Goal: Understand process/instructions

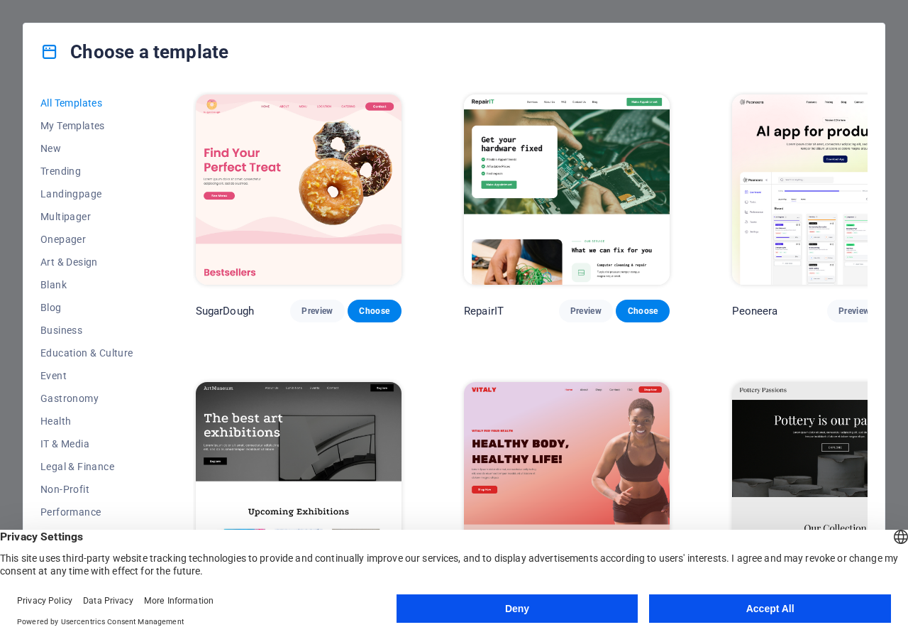
click at [765, 611] on button "Accept All" at bounding box center [770, 608] width 242 height 28
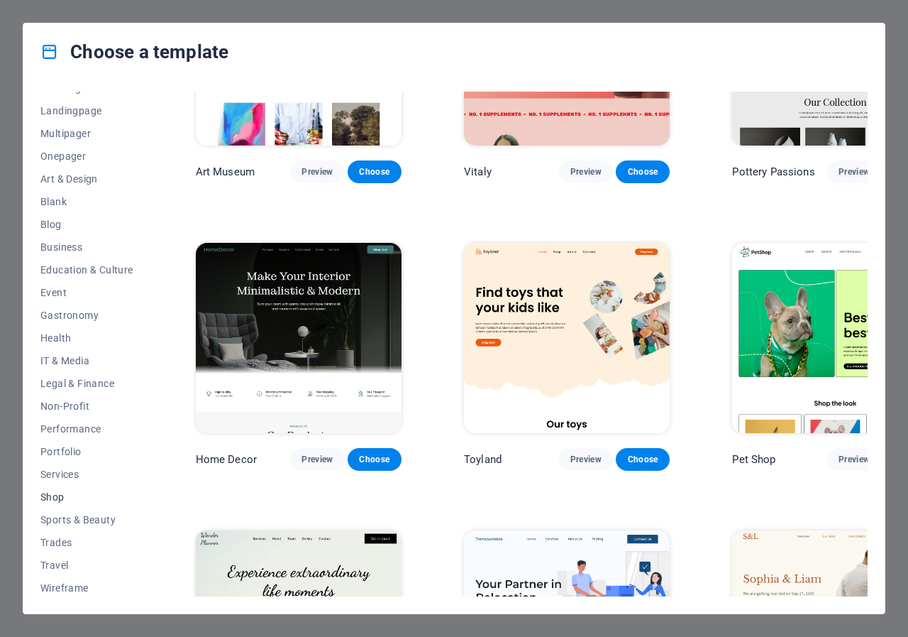
scroll to position [86, 0]
click at [888, 1] on div "Choose a template All Templates My Templates New Trending Landingpage Multipage…" at bounding box center [454, 318] width 908 height 637
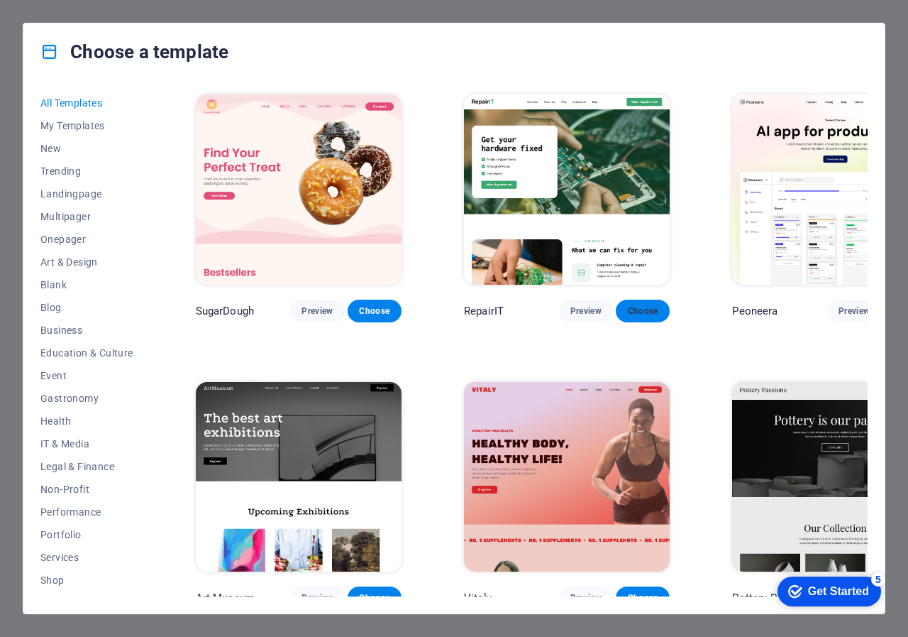
click at [627, 305] on span "Choose" at bounding box center [642, 310] width 31 height 11
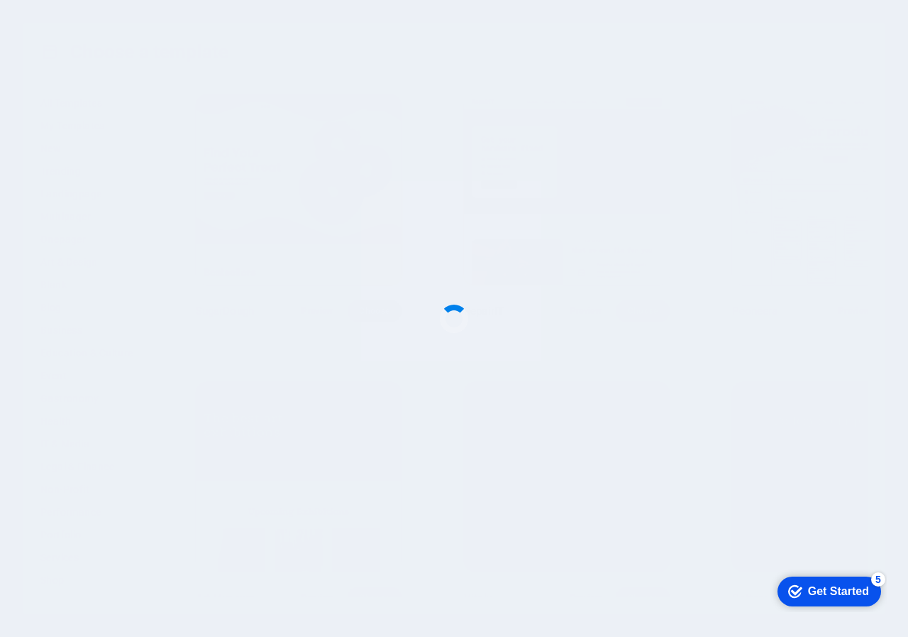
click at [851, 589] on div "Get Started" at bounding box center [838, 591] width 61 height 13
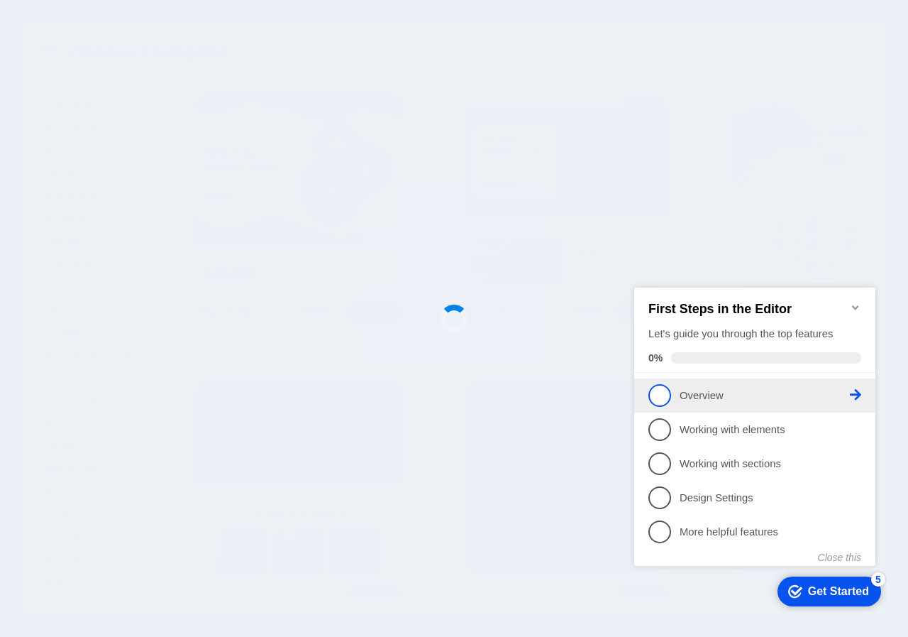
click at [705, 399] on p "Overview - incomplete" at bounding box center [765, 395] width 170 height 15
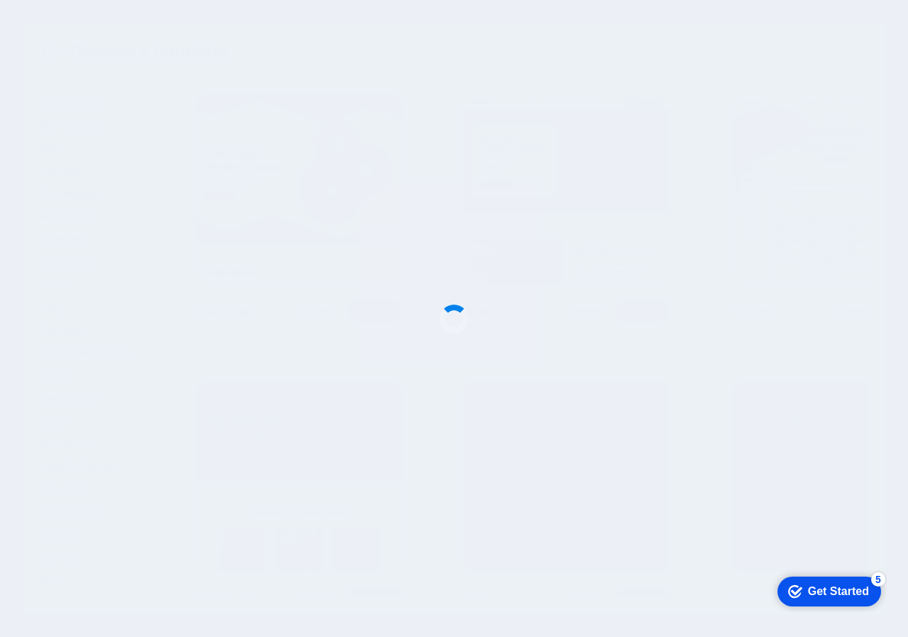
drag, startPoint x: 827, startPoint y: 581, endPoint x: 965, endPoint y: 869, distance: 320.0
click at [826, 581] on div "checkmark Get Started 5" at bounding box center [830, 591] width 104 height 30
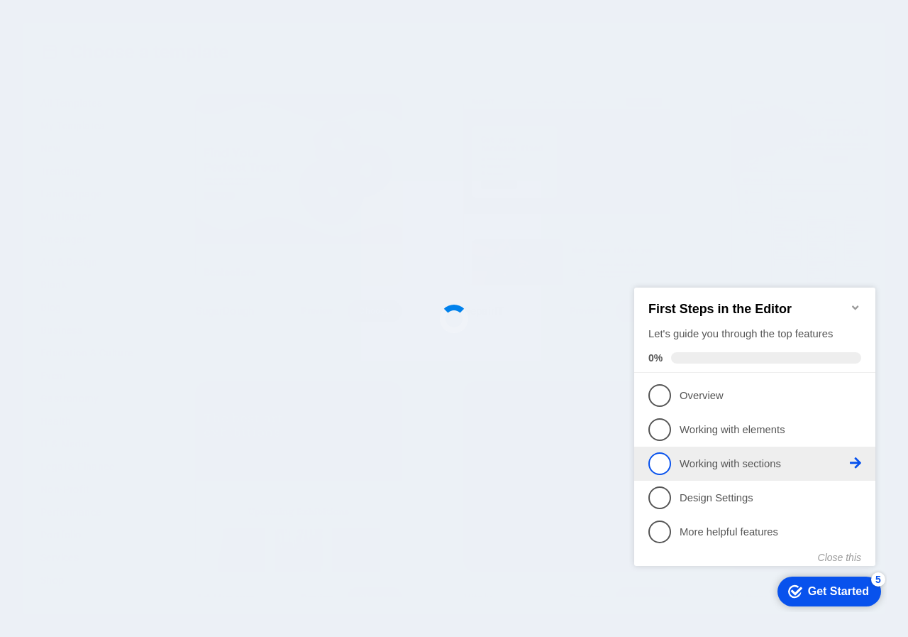
click at [677, 456] on link "3 Working with sections - incomplete" at bounding box center [755, 463] width 213 height 23
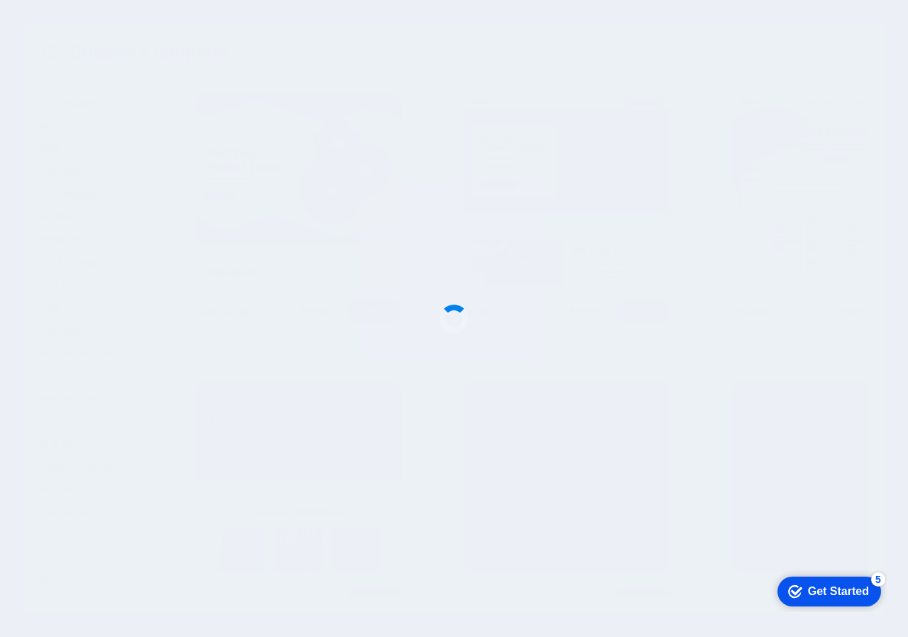
click at [824, 603] on div "checkmark Get Started 5" at bounding box center [830, 591] width 104 height 30
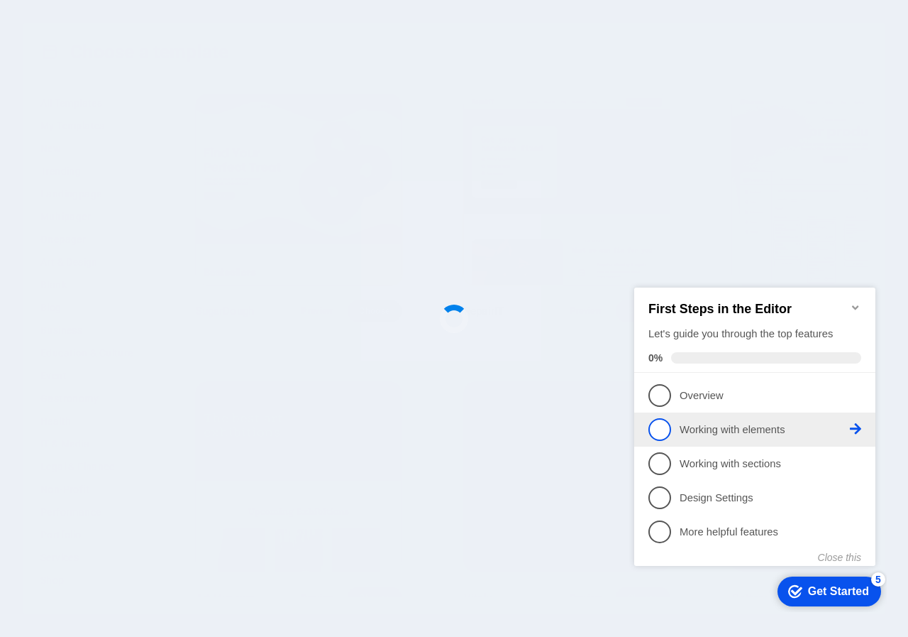
click at [852, 423] on icon at bounding box center [855, 428] width 11 height 11
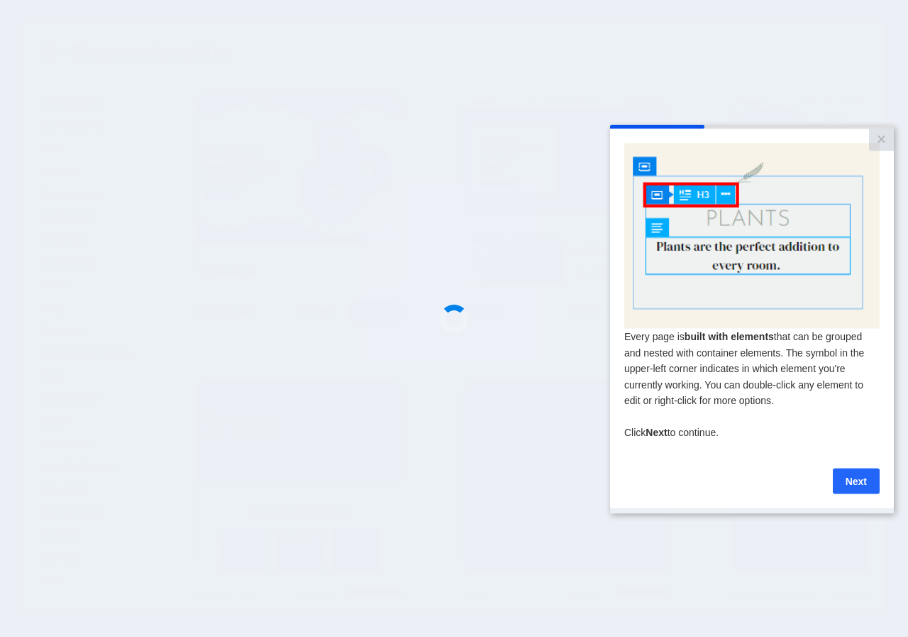
click at [861, 491] on link "Next" at bounding box center [856, 481] width 47 height 26
